Goal: Information Seeking & Learning: Learn about a topic

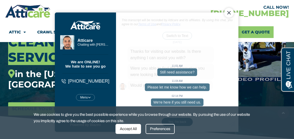
click at [90, 97] on div "Menu Mute Restart Chat" at bounding box center [85, 97] width 19 height 7
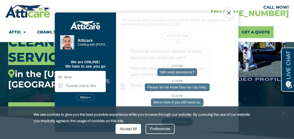
click at [82, 86] on span "Transfer chat to Text" at bounding box center [79, 86] width 33 height 4
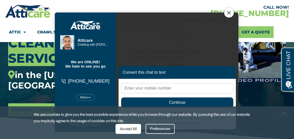
scroll to position [109, 0]
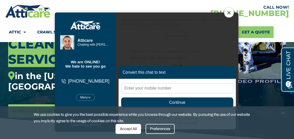
click at [229, 15] on div "Close Chat" at bounding box center [229, 13] width 10 height 10
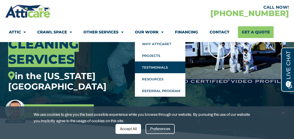
click at [158, 68] on link "Testimonials" at bounding box center [160, 67] width 51 height 12
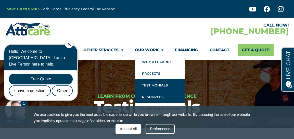
click at [156, 97] on link "Resources" at bounding box center [160, 97] width 51 height 12
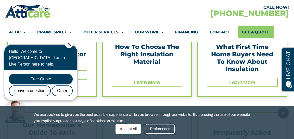
scroll to position [132, 0]
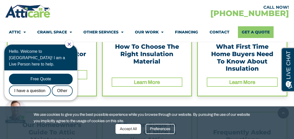
click at [71, 44] on icon "Close Chat" at bounding box center [69, 44] width 3 height 3
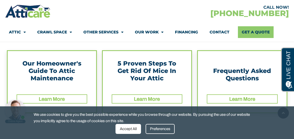
scroll to position [195, 0]
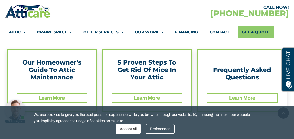
click at [248, 98] on link "Learn More" at bounding box center [242, 98] width 26 height 6
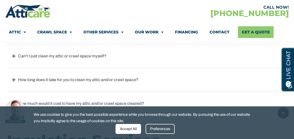
scroll to position [249, 0]
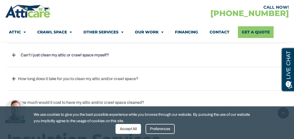
click at [29, 54] on link "Can’t I just clean my attic or crawl space myself?" at bounding box center [65, 55] width 94 height 4
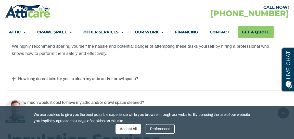
scroll to position [198, 0]
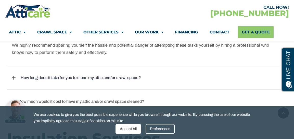
click at [68, 77] on link "How long does it take for you to clean my attic and/or crawl space?" at bounding box center [81, 78] width 126 height 4
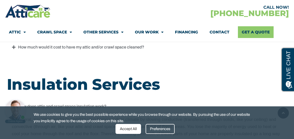
scroll to position [225, 0]
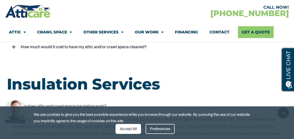
click at [72, 47] on link "How much would it cost to have my attic and/or crawl space cleaned?" at bounding box center [83, 47] width 131 height 4
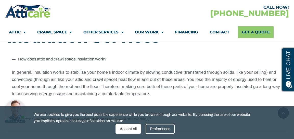
scroll to position [286, 0]
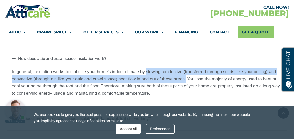
drag, startPoint x: 147, startPoint y: 72, endPoint x: 185, endPoint y: 77, distance: 38.9
click at [185, 77] on p "In general, insulation works to stabilize your home’s indoor climate by slowing…" at bounding box center [147, 82] width 270 height 29
copy p "slowing conductive (transferred through solids, like your ceiling) and convecti…"
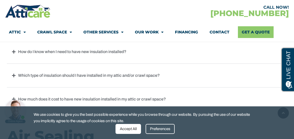
scroll to position [399, 0]
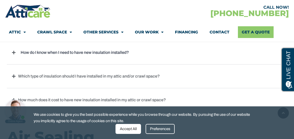
click at [110, 52] on link "How do I know when I need to have new insulation installed?" at bounding box center [75, 52] width 114 height 4
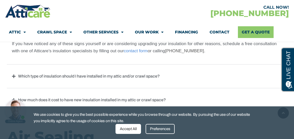
scroll to position [459, 0]
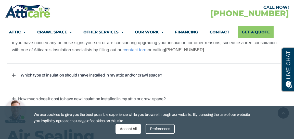
click at [106, 76] on link "Which type of insulation should I have installed in my attic and/or crawl space?" at bounding box center [91, 75] width 147 height 4
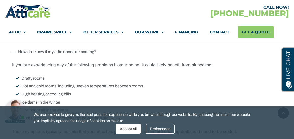
scroll to position [500, 0]
drag, startPoint x: 45, startPoint y: 78, endPoint x: 21, endPoint y: 76, distance: 24.0
click at [21, 76] on li "Drafty rooms" at bounding box center [149, 78] width 267 height 7
copy li "Drafty rooms"
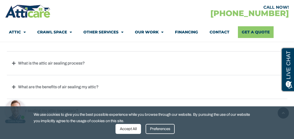
scroll to position [595, 0]
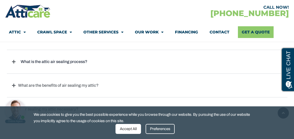
click at [76, 61] on link "What is the attic air sealing process?" at bounding box center [54, 61] width 72 height 4
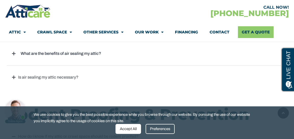
scroll to position [573, 0]
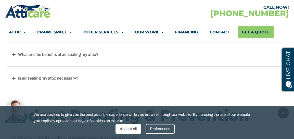
click at [15, 55] on icon at bounding box center [14, 55] width 4 height 4
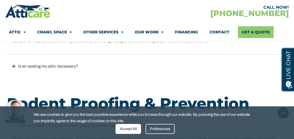
scroll to position [593, 0]
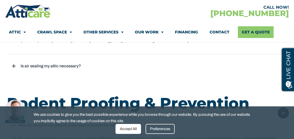
click at [64, 67] on link "Is air sealing my attic necessary?" at bounding box center [51, 66] width 66 height 4
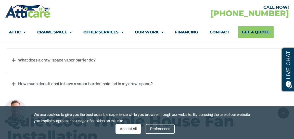
scroll to position [856, 0]
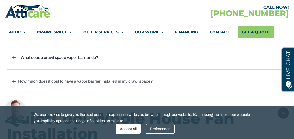
click at [85, 58] on link "What does a crawl space vapor barrier do?" at bounding box center [59, 57] width 83 height 4
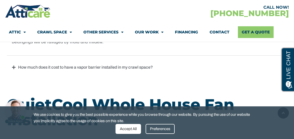
scroll to position [877, 0]
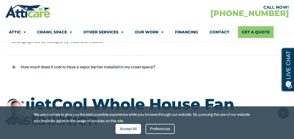
click at [93, 68] on link "How much does it cost to have a vapor barrier installed in my crawl space?" at bounding box center [88, 67] width 140 height 4
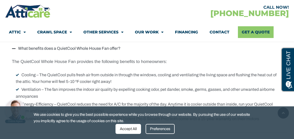
scroll to position [992, 0]
